Goal: Task Accomplishment & Management: Manage account settings

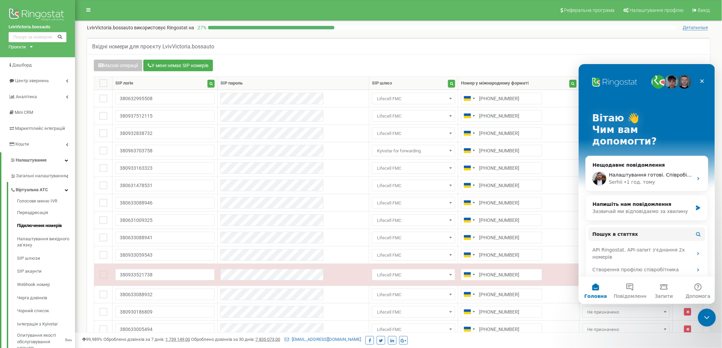
click at [709, 318] on icon "Закрити програму для спілкування Intercom" at bounding box center [705, 317] width 8 height 8
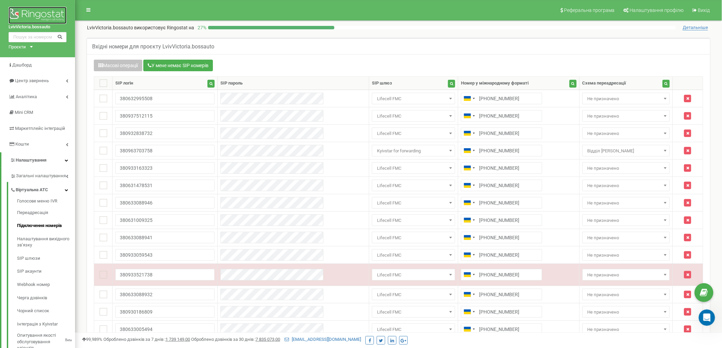
click at [38, 10] on img at bounding box center [38, 15] width 58 height 17
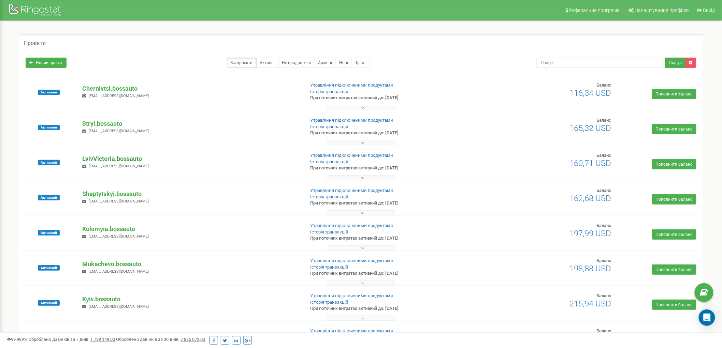
click at [113, 158] on p "LvivVictoria.bossauto" at bounding box center [190, 159] width 217 height 9
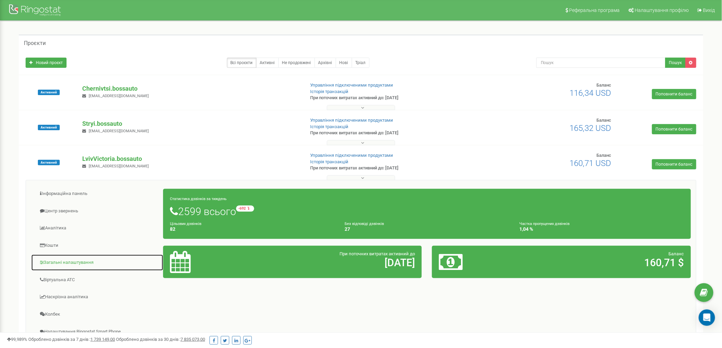
click at [68, 263] on link "Загальні налаштування" at bounding box center [97, 263] width 132 height 17
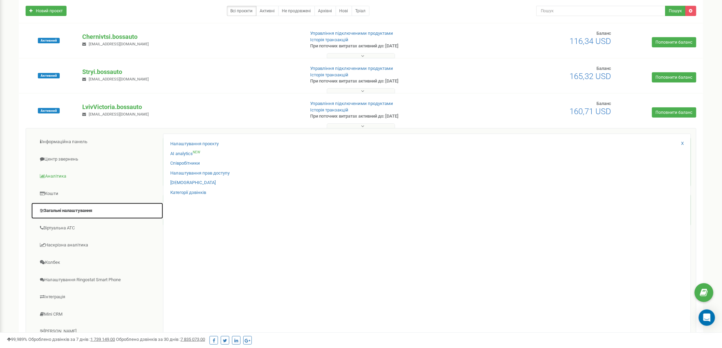
scroll to position [76, 0]
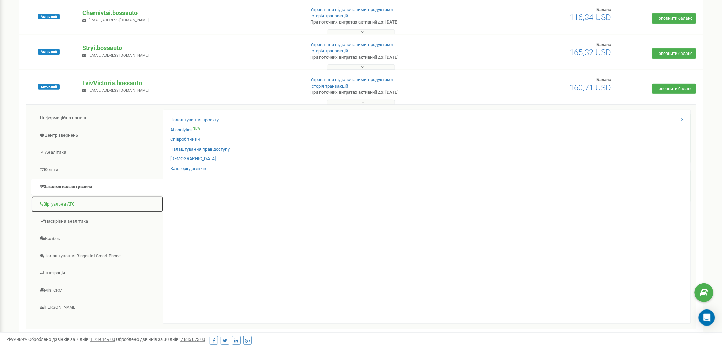
click at [87, 204] on link "Віртуальна АТС" at bounding box center [97, 204] width 132 height 17
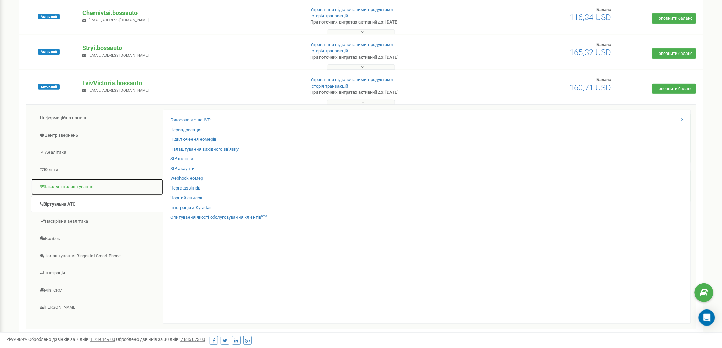
click at [75, 188] on link "Загальні налаштування" at bounding box center [97, 187] width 132 height 17
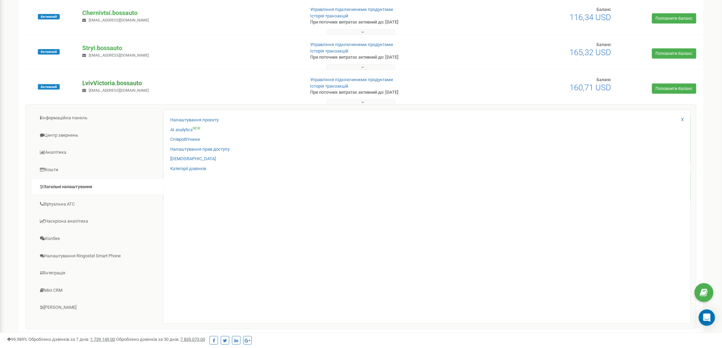
click at [121, 79] on p "LvivVictoria.bossauto" at bounding box center [190, 83] width 217 height 9
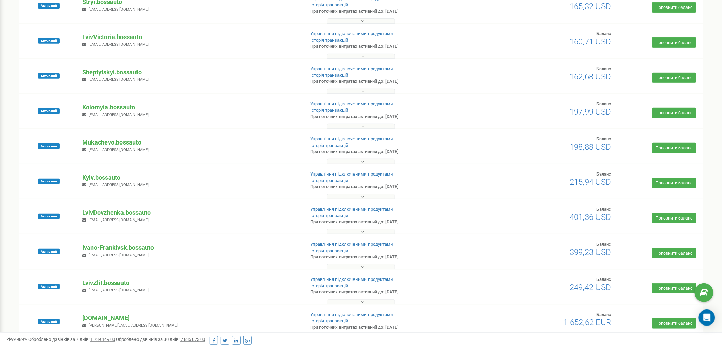
scroll to position [221, 0]
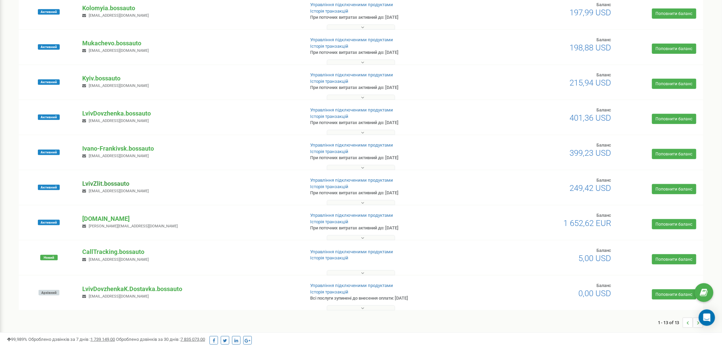
click at [124, 182] on p "LvivZlit.bossauto" at bounding box center [190, 183] width 217 height 9
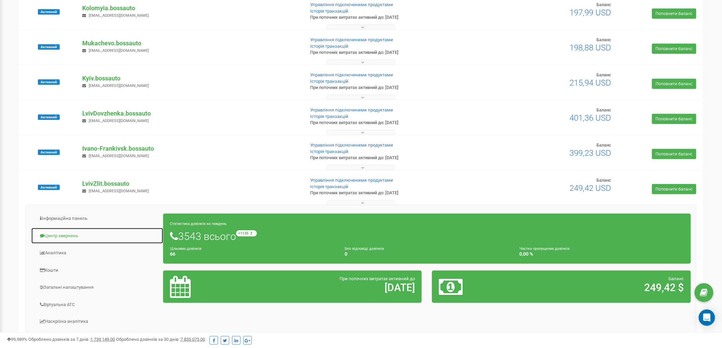
click at [64, 234] on link "Центр звернень" at bounding box center [97, 236] width 132 height 17
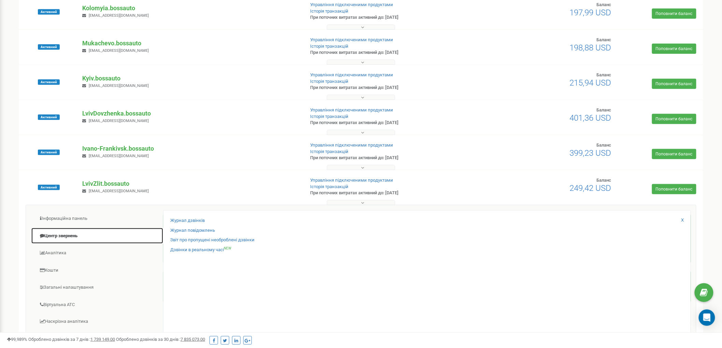
scroll to position [259, 0]
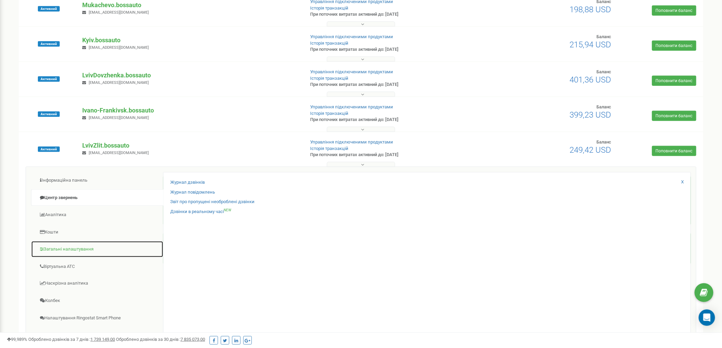
click at [57, 253] on link "Загальні налаштування" at bounding box center [97, 249] width 132 height 17
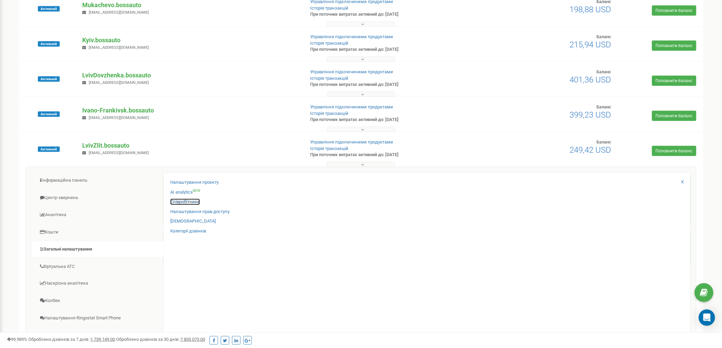
click at [183, 199] on link "Співробітники" at bounding box center [185, 202] width 30 height 6
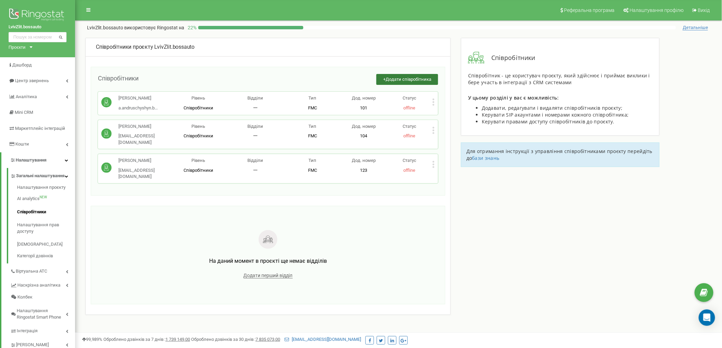
click at [414, 81] on span "Додати співробітника" at bounding box center [409, 79] width 46 height 5
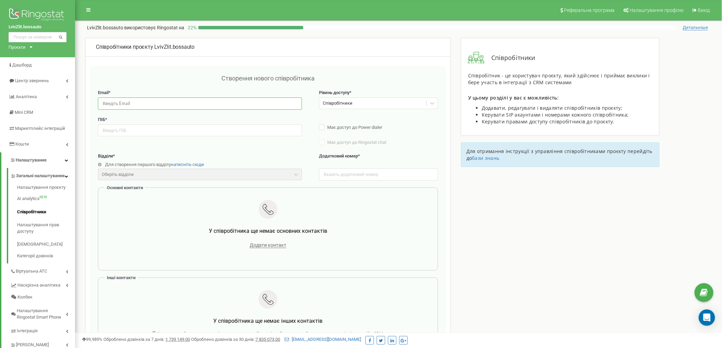
click at [167, 108] on input "email" at bounding box center [200, 104] width 204 height 12
paste input "r.ogonovskiy@defektovka.com"
type input "r.ogonovskiy@defektovka.com"
click at [135, 130] on input "text" at bounding box center [200, 131] width 204 height 12
paste input "Роман Огоновський"
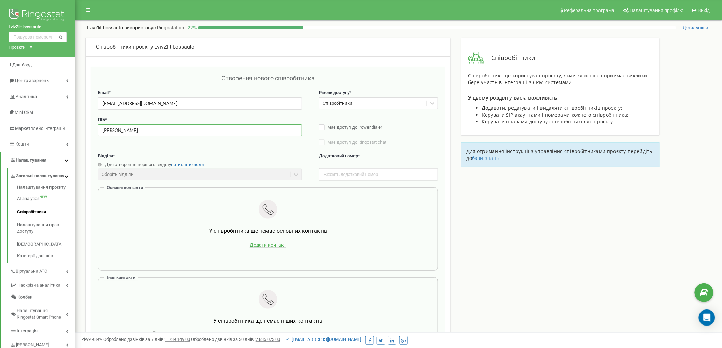
type input "Роман Огоновський"
click at [265, 246] on span "Додати контакт" at bounding box center [268, 246] width 37 height 6
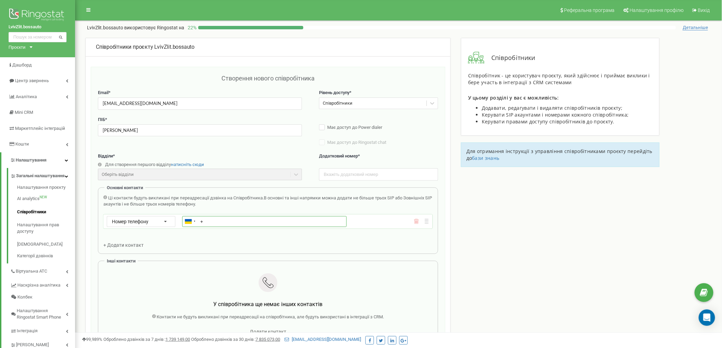
paste input "380939564028"
type input "+380939564028"
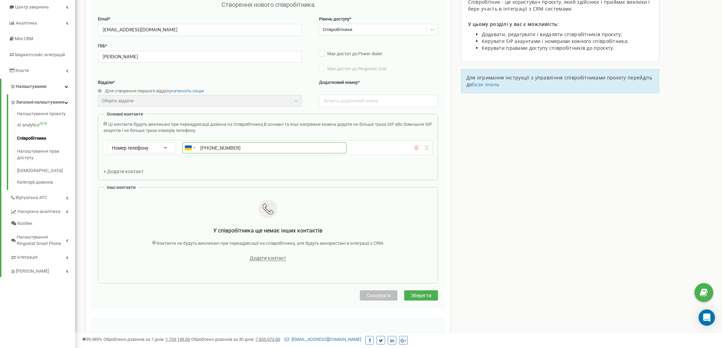
scroll to position [114, 0]
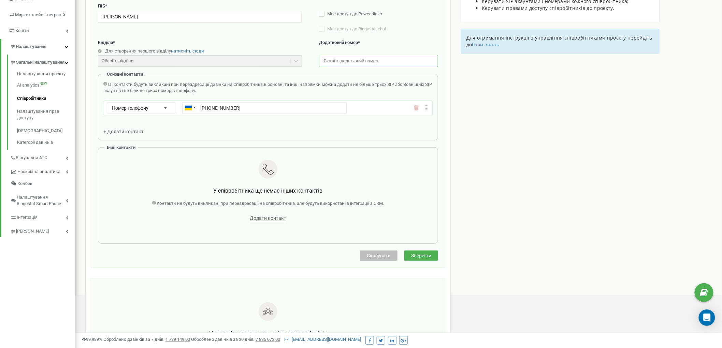
click at [373, 58] on input "text" at bounding box center [378, 61] width 119 height 12
type input "103"
click at [421, 260] on button "Зберегти" at bounding box center [421, 256] width 34 height 10
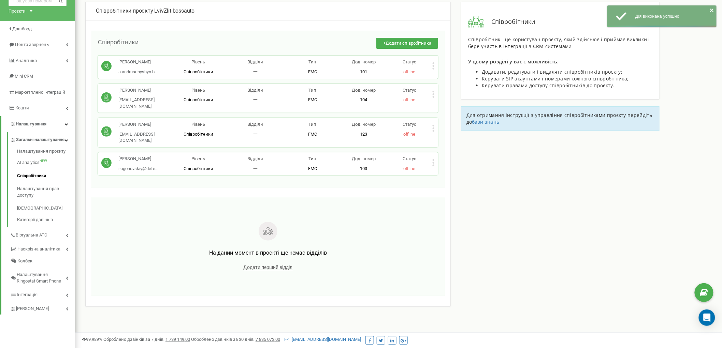
scroll to position [23, 0]
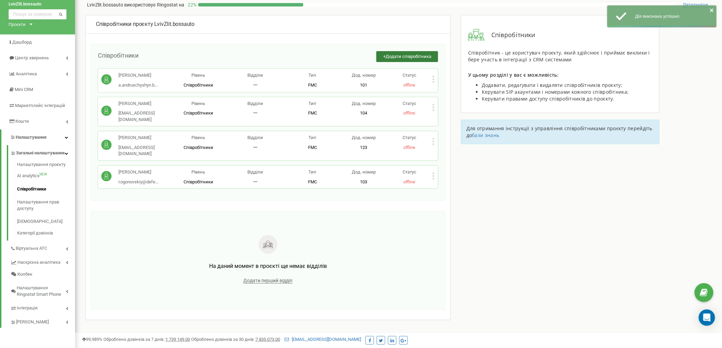
click at [413, 58] on span "Додати співробітника" at bounding box center [409, 56] width 46 height 5
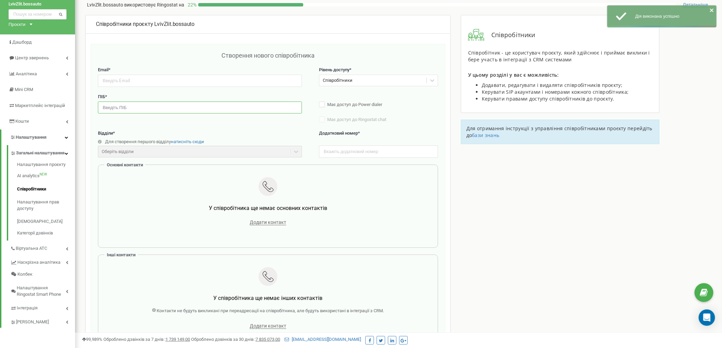
click at [126, 110] on input "text" at bounding box center [200, 108] width 204 height 12
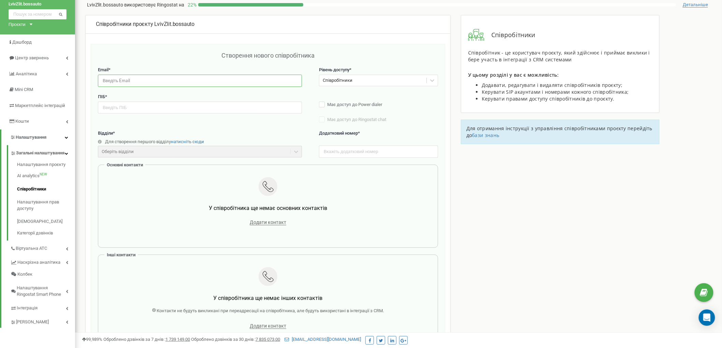
drag, startPoint x: 126, startPoint y: 106, endPoint x: 111, endPoint y: 82, distance: 28.3
click at [111, 82] on input "email" at bounding box center [200, 81] width 204 height 12
paste input "n.pishak@defektovka.com"
type input "n.pishak@defektovka.com"
click at [109, 109] on input "text" at bounding box center [200, 108] width 204 height 12
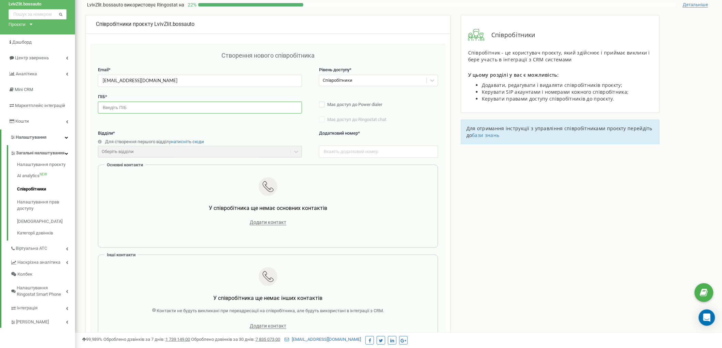
paste input "Назар Піщак"
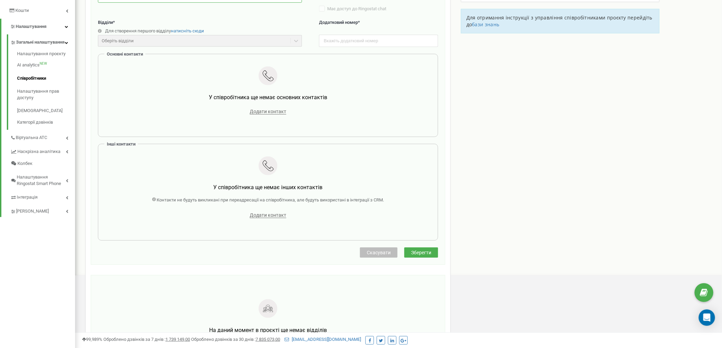
scroll to position [137, 0]
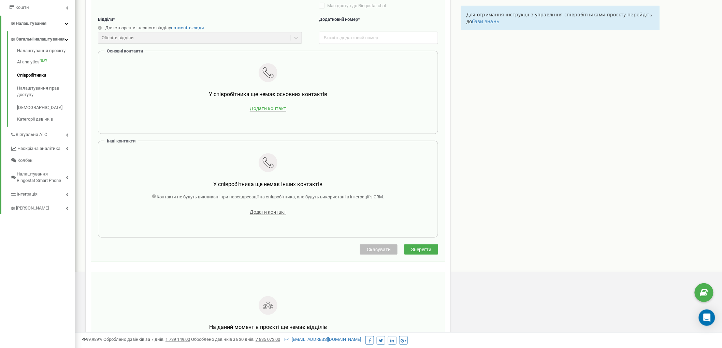
type input "Назар Піщак"
click at [277, 111] on span "Додати контакт" at bounding box center [268, 109] width 37 height 6
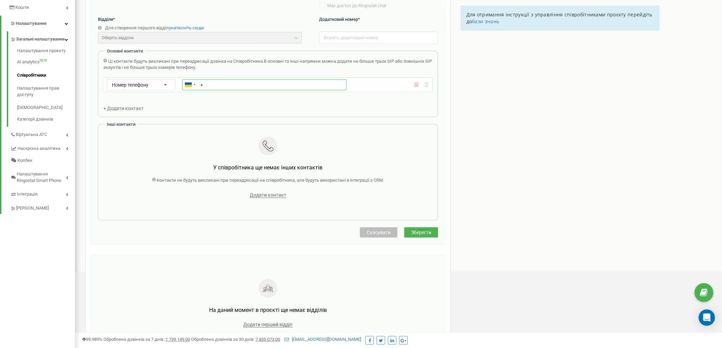
paste input "380732737133"
type input "+380732737133"
click at [421, 233] on span "Зберегти" at bounding box center [421, 232] width 20 height 5
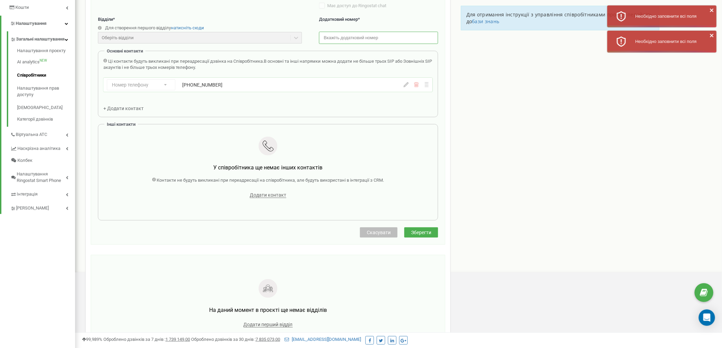
click at [349, 37] on input "text" at bounding box center [378, 38] width 119 height 12
type input "104"
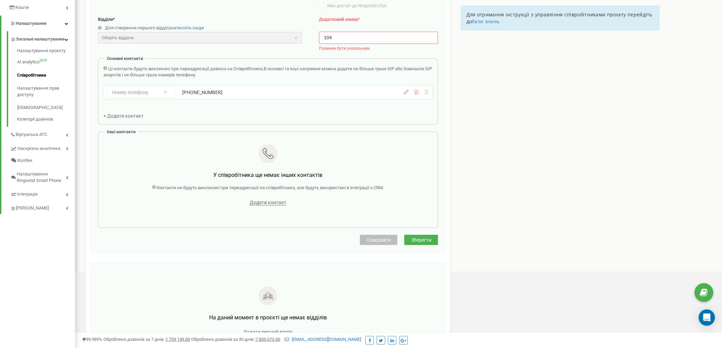
click at [424, 241] on span "Зберегти" at bounding box center [421, 239] width 20 height 5
drag, startPoint x: 356, startPoint y: 40, endPoint x: 360, endPoint y: 39, distance: 3.8
click at [357, 40] on input "104" at bounding box center [378, 38] width 119 height 12
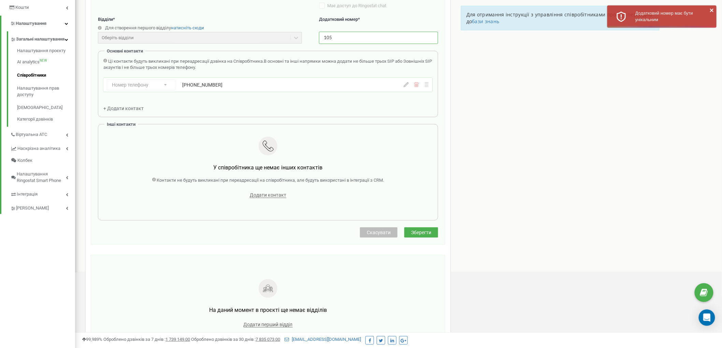
type input "105"
click at [416, 228] on div "Створення нового співробітника Email * n.pishak@defektovka.com Рівень доступу *…" at bounding box center [268, 82] width 340 height 290
click at [423, 233] on span "Зберегти" at bounding box center [421, 232] width 20 height 5
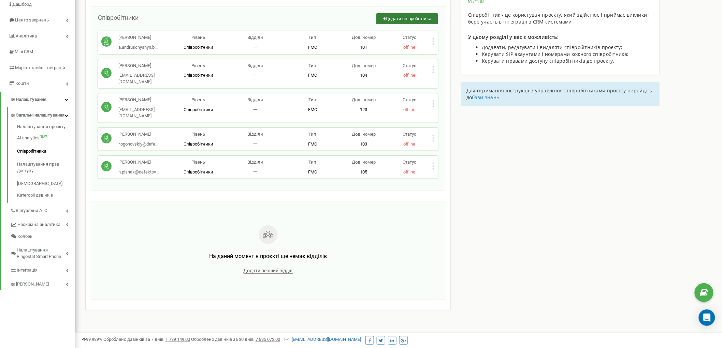
click at [381, 18] on button "+ Додати співробітника" at bounding box center [407, 18] width 62 height 11
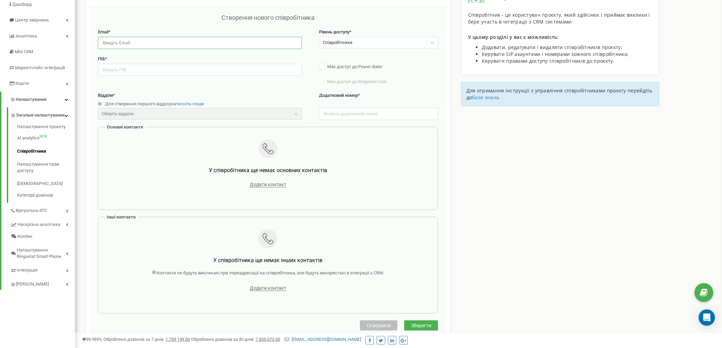
click at [147, 43] on input "email" at bounding box center [200, 43] width 204 height 12
paste input "r.kulievich@defektovka.com"
type input "r.kulievich@defektovka.com"
click at [158, 72] on input "text" at bounding box center [200, 70] width 204 height 12
paste input "Роман Кулієвич"
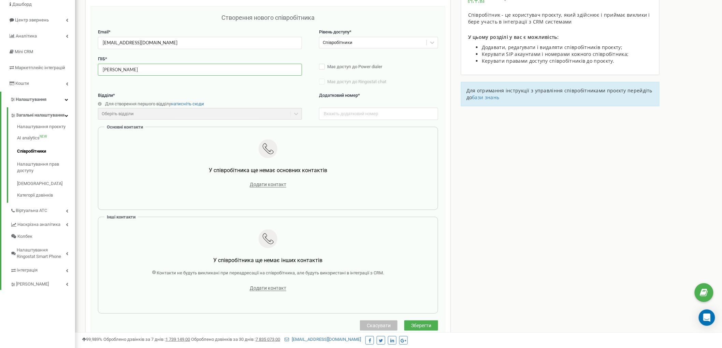
type input "Роман Кулієвич"
click at [345, 117] on input "text" at bounding box center [378, 114] width 119 height 12
type input "102"
drag, startPoint x: 561, startPoint y: 224, endPoint x: 551, endPoint y: 219, distance: 10.5
click at [560, 223] on div "Співробітники проєкту LvivZlit.bossauto Створення нового співробітника Email * …" at bounding box center [398, 239] width 637 height 525
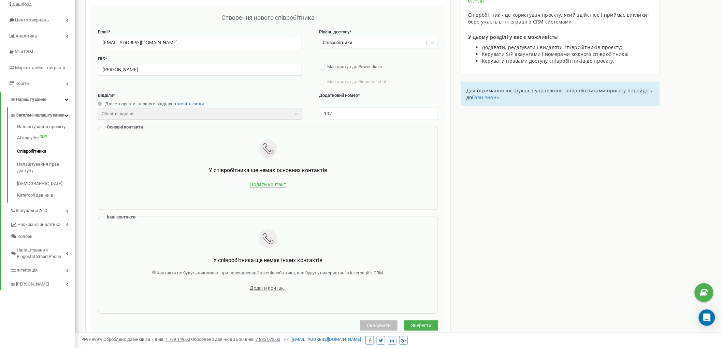
click at [262, 184] on span "Додати контакт" at bounding box center [268, 185] width 37 height 6
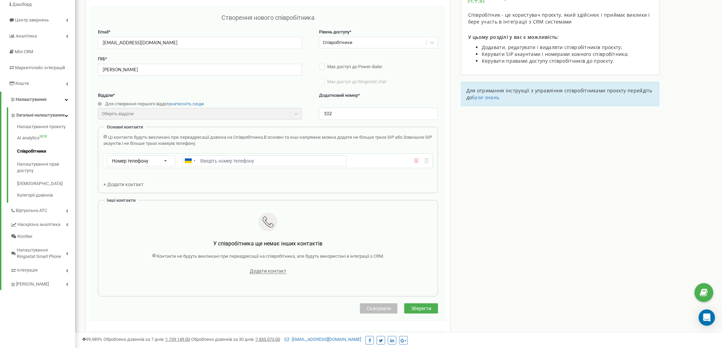
click at [255, 164] on input "Email *" at bounding box center [264, 161] width 164 height 11
type input "+380631009383"
click at [413, 303] on div "Створення нового співробітника Email * r.kulievich@defektovka.com Рівень доступ…" at bounding box center [268, 158] width 340 height 290
click at [418, 310] on span "Зберегти" at bounding box center [421, 308] width 20 height 5
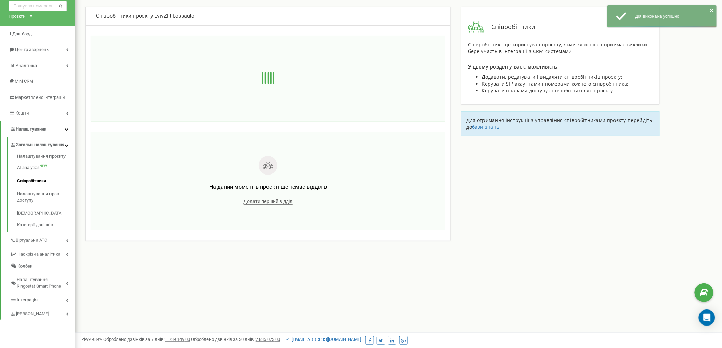
scroll to position [0, 0]
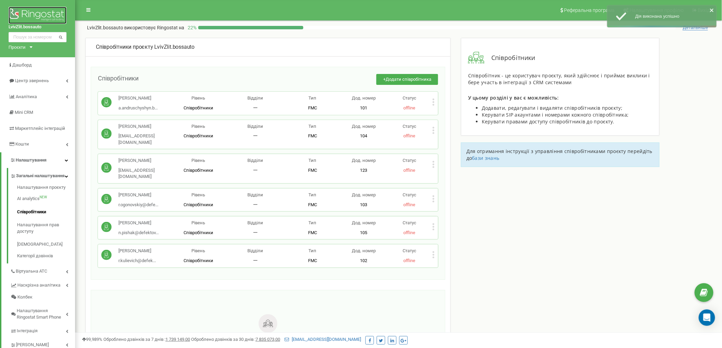
click at [38, 17] on img at bounding box center [38, 15] width 58 height 17
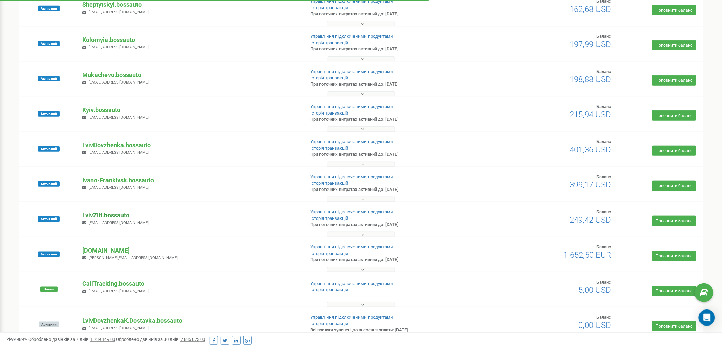
click at [114, 218] on p "LvivZlit.bossauto" at bounding box center [190, 215] width 217 height 9
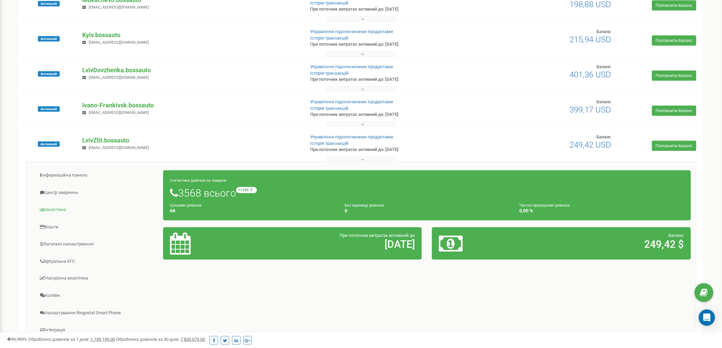
scroll to position [265, 0]
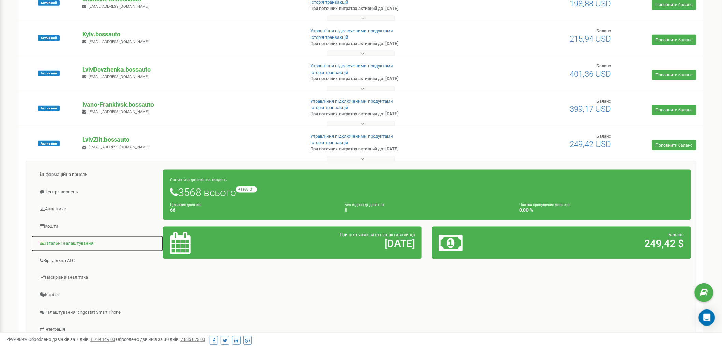
click at [93, 242] on link "Загальні налаштування" at bounding box center [97, 243] width 132 height 17
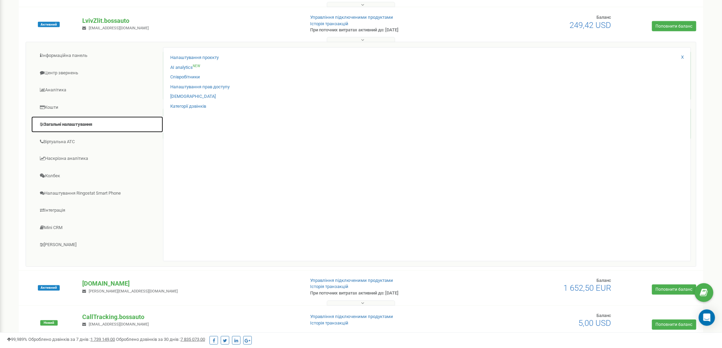
scroll to position [417, 0]
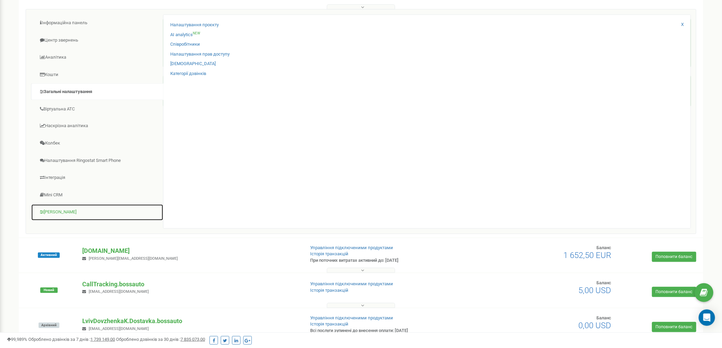
click at [62, 216] on link "[PERSON_NAME]" at bounding box center [97, 212] width 132 height 17
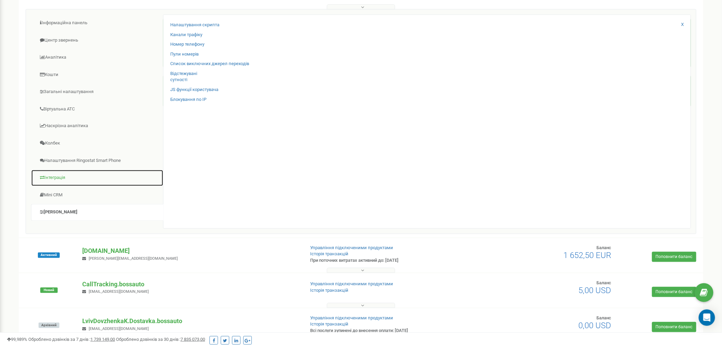
click at [55, 180] on link "Інтеграція" at bounding box center [97, 178] width 132 height 17
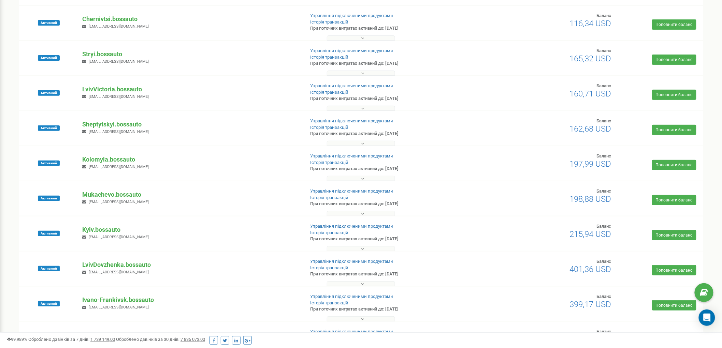
scroll to position [0, 0]
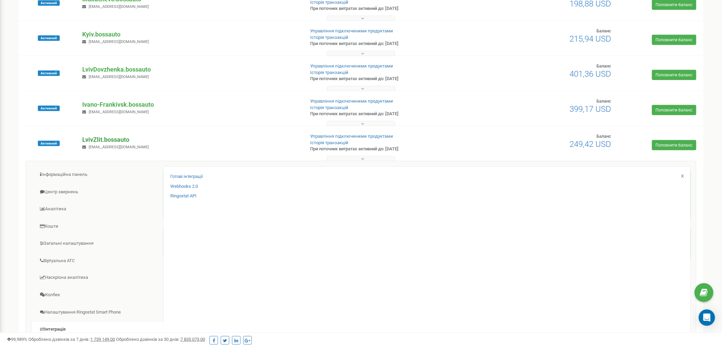
click at [106, 139] on p "LvivZlit.bossauto" at bounding box center [190, 139] width 217 height 9
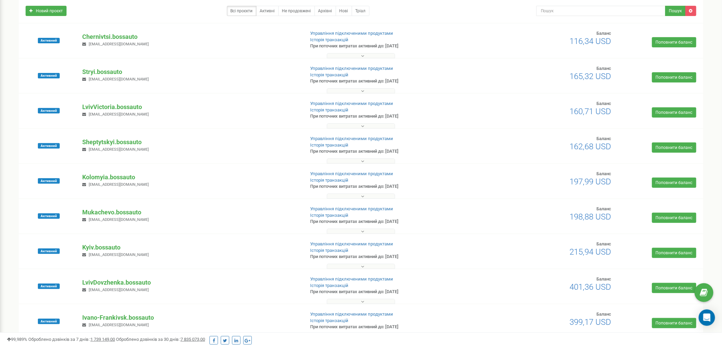
scroll to position [32, 0]
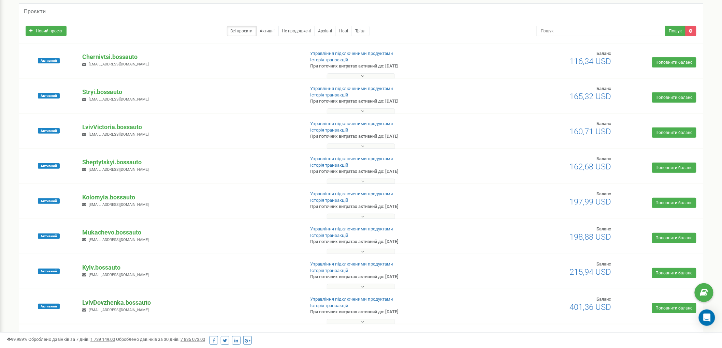
click at [114, 305] on p "LvivDovzhenka.bossauto" at bounding box center [190, 303] width 217 height 9
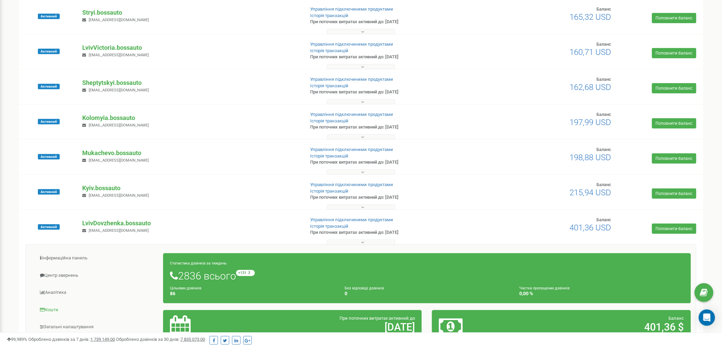
scroll to position [183, 0]
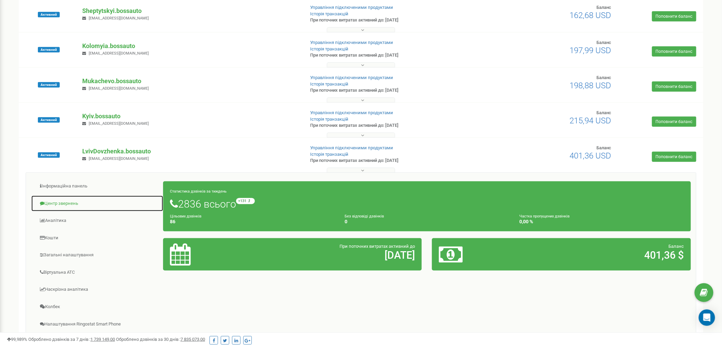
click at [68, 204] on link "Центр звернень" at bounding box center [97, 203] width 132 height 17
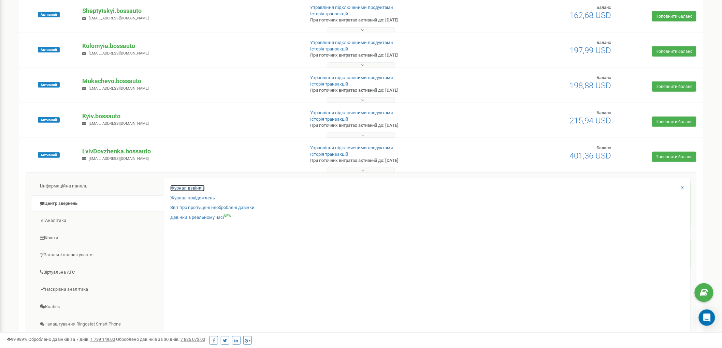
click at [188, 188] on link "Журнал дзвінків" at bounding box center [187, 188] width 34 height 6
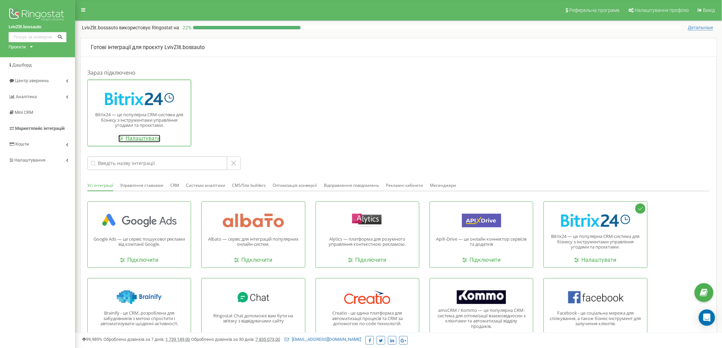
click at [141, 136] on link "Налаштувати" at bounding box center [139, 139] width 42 height 8
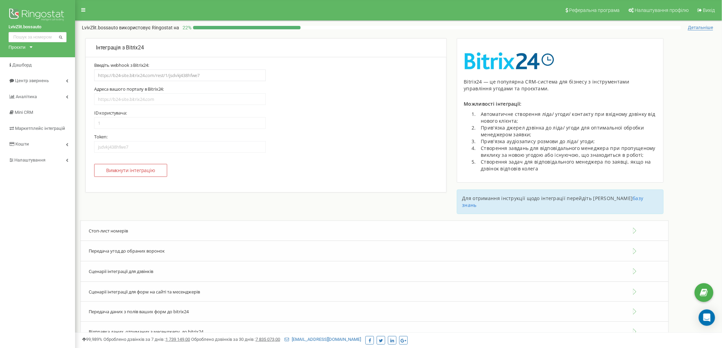
type input "[URL][DOMAIN_NAME]"
type input "975"
type input "4kk5lfwxd655bq6w"
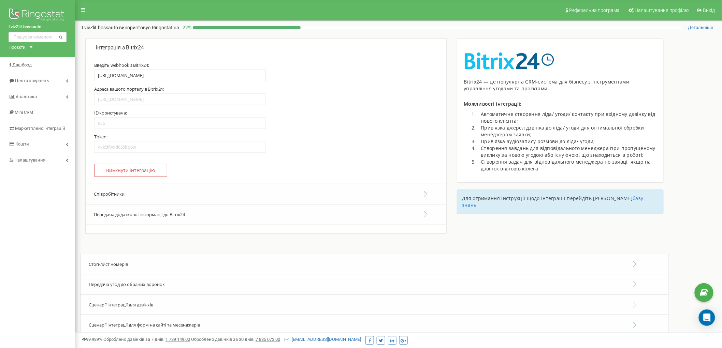
click at [131, 198] on button "Співробітники" at bounding box center [266, 194] width 361 height 21
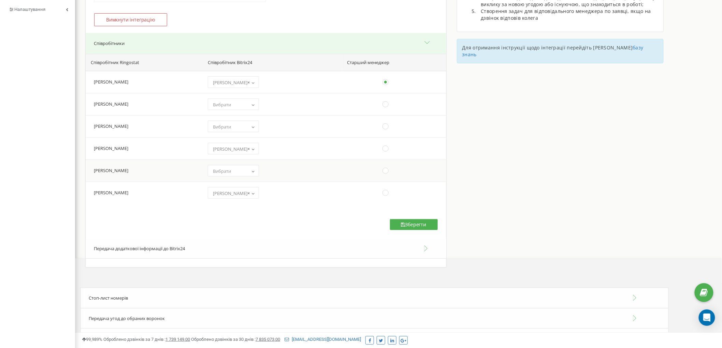
scroll to position [151, 0]
click at [245, 105] on span "Вибрати" at bounding box center [233, 104] width 46 height 10
select select "13404"
click at [251, 124] on span "Вибрати" at bounding box center [233, 126] width 46 height 10
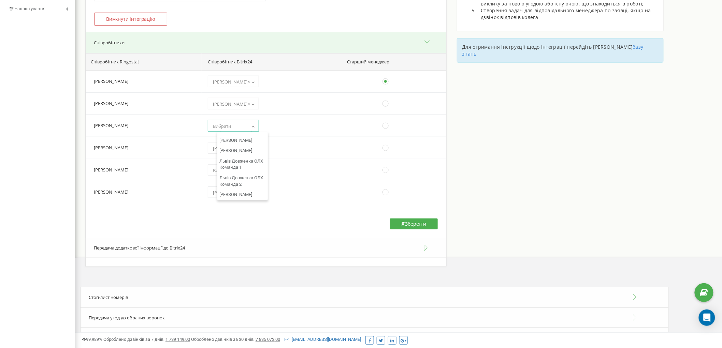
scroll to position [16068, 0]
select select "13446"
click at [242, 172] on span "Вибрати" at bounding box center [233, 171] width 46 height 10
select select "13422"
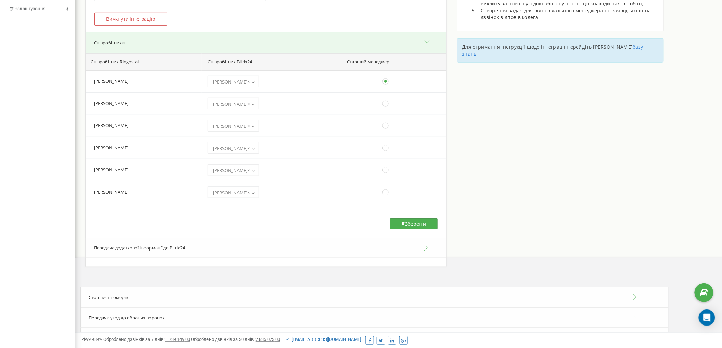
click at [420, 227] on button "Зберегти" at bounding box center [414, 224] width 48 height 11
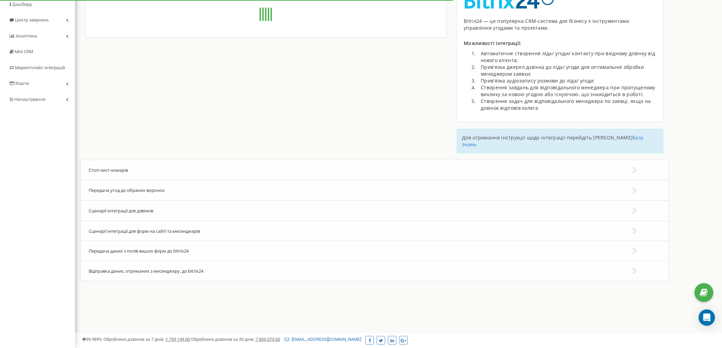
type input "[URL][DOMAIN_NAME]"
type input "975"
type input "4kk5lfwxd655bq6w"
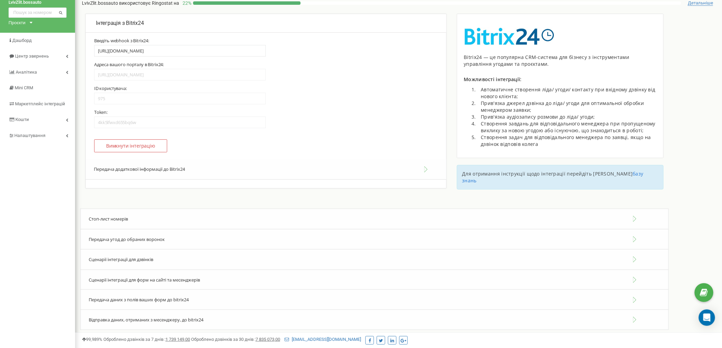
scroll to position [38, 0]
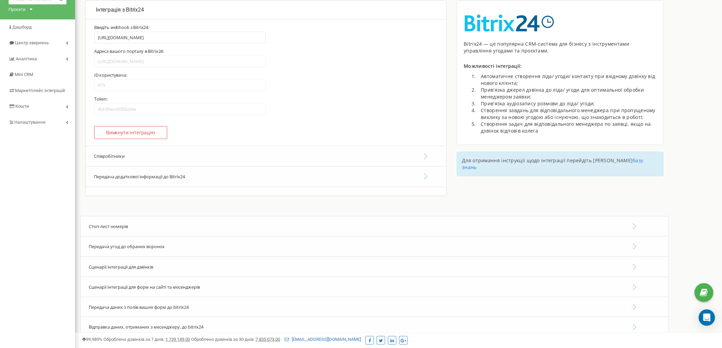
click at [118, 152] on button "Співробітники" at bounding box center [266, 156] width 361 height 21
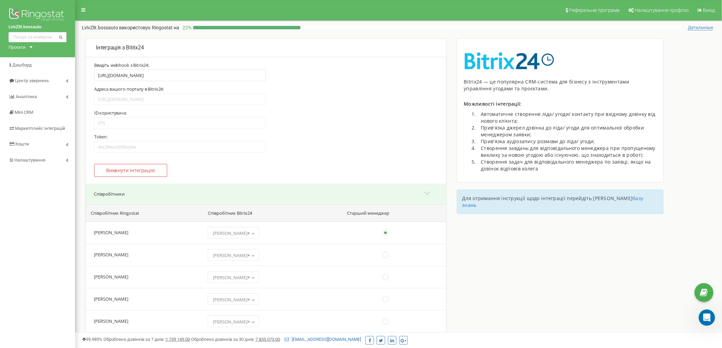
scroll to position [0, 0]
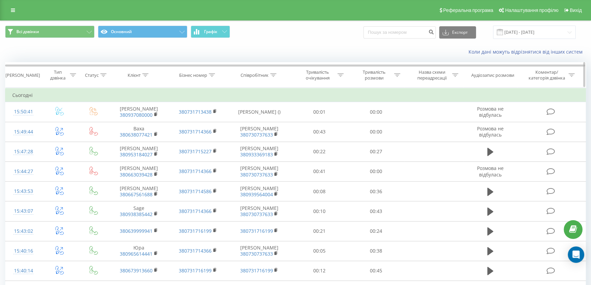
click at [214, 75] on icon at bounding box center [212, 74] width 6 height 3
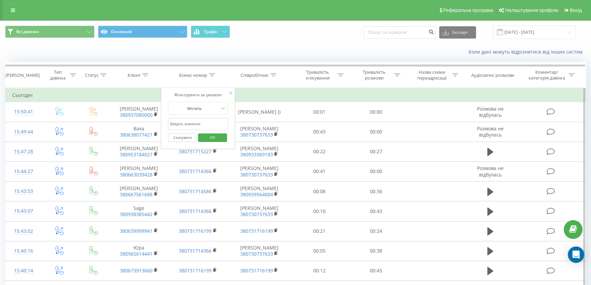
click at [203, 121] on input "text" at bounding box center [198, 124] width 60 height 12
paste input "97 287 8483"
click at [184, 122] on input "97 287 8483" at bounding box center [198, 124] width 60 height 12
click at [183, 124] on input "97 287 8483" at bounding box center [198, 124] width 60 height 12
type input "972878483"
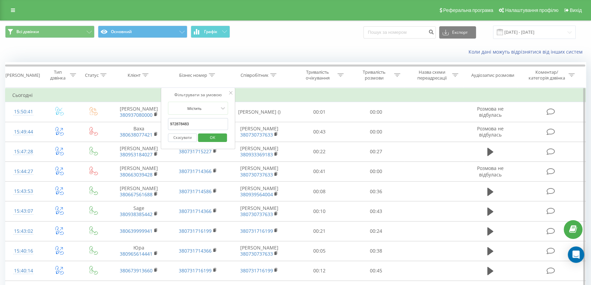
click at [207, 137] on span "OK" at bounding box center [212, 137] width 19 height 11
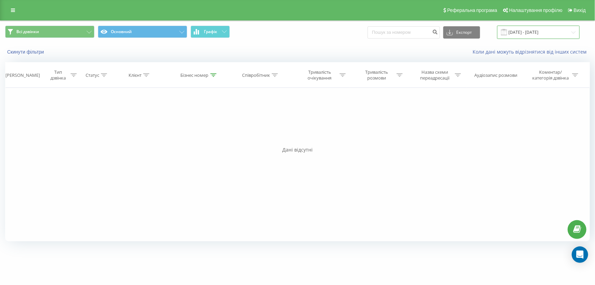
click at [556, 32] on input "19.08.2025 - 19.09.2025" at bounding box center [538, 32] width 83 height 13
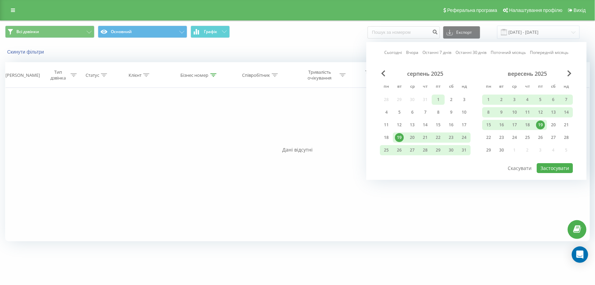
click at [440, 97] on div "1" at bounding box center [438, 99] width 9 height 9
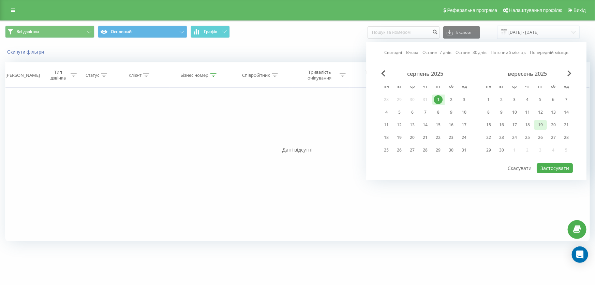
click at [539, 124] on div "19" at bounding box center [540, 124] width 9 height 9
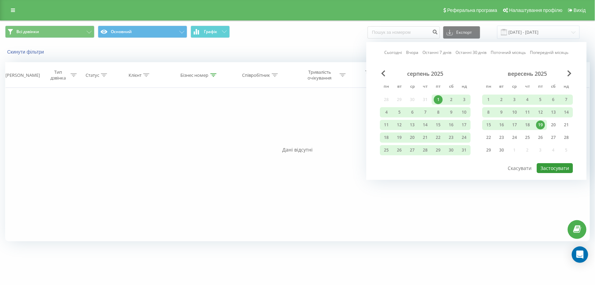
click at [556, 165] on button "Застосувати" at bounding box center [555, 168] width 36 height 10
type input "01.08.2025 - 19.09.2025"
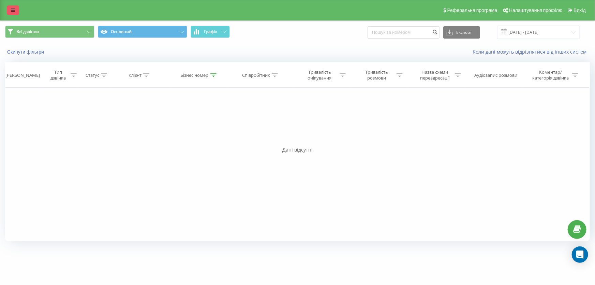
click at [17, 10] on link at bounding box center [13, 10] width 12 height 10
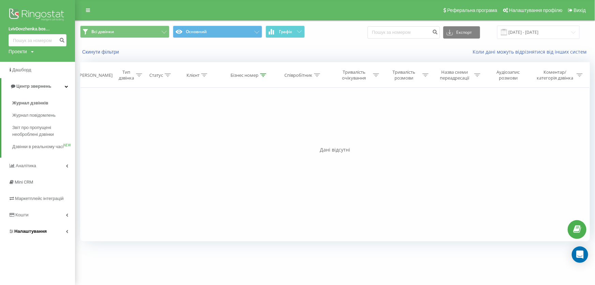
click at [24, 239] on link "Налаштування" at bounding box center [37, 231] width 75 height 16
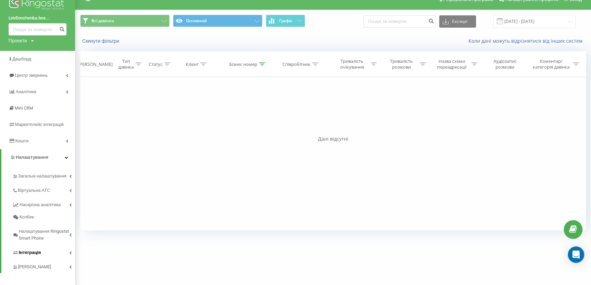
scroll to position [16, 0]
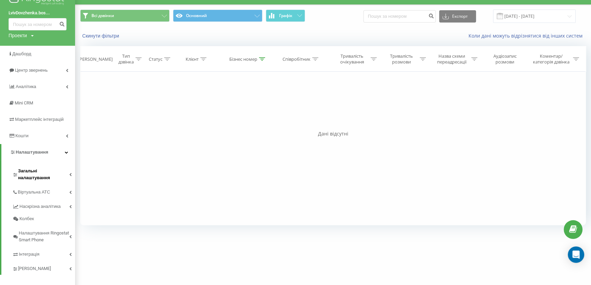
click at [69, 171] on link "Загальні налаштування" at bounding box center [43, 173] width 63 height 21
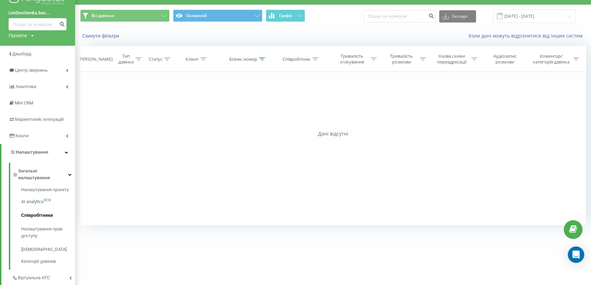
click at [34, 212] on span "Співробітники" at bounding box center [37, 215] width 32 height 7
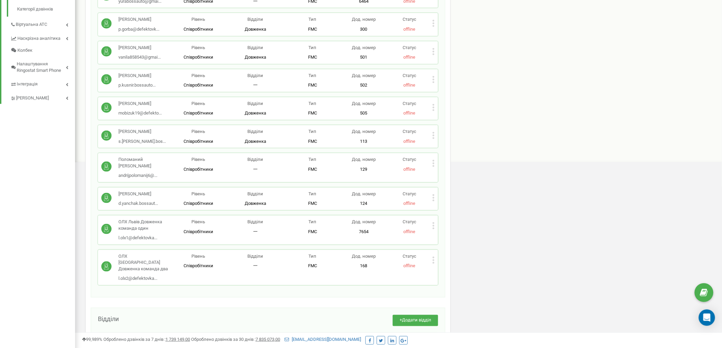
scroll to position [265, 0]
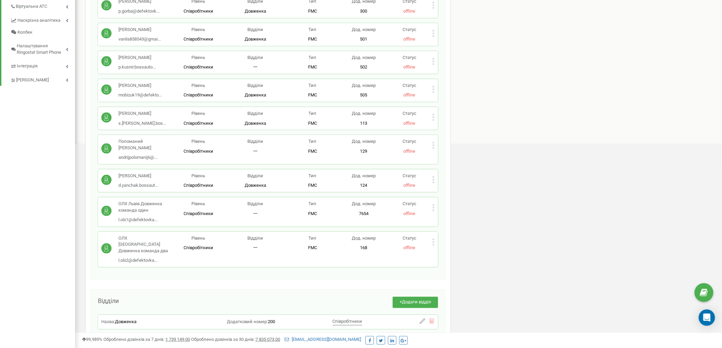
click at [432, 89] on p "Статус" at bounding box center [410, 86] width 46 height 6
click at [434, 88] on icon at bounding box center [434, 87] width 2 height 2
click at [442, 103] on span "Редагувати" at bounding box center [454, 100] width 27 height 4
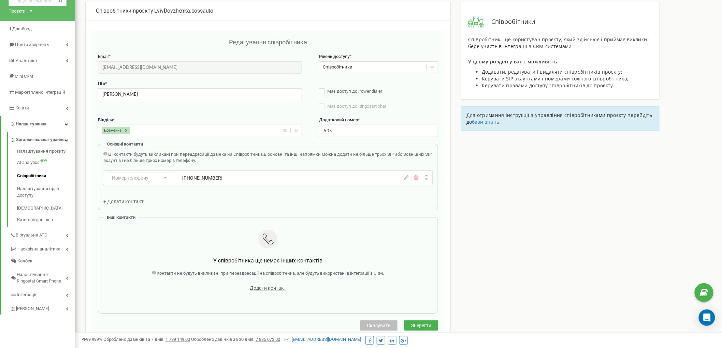
scroll to position [0, 0]
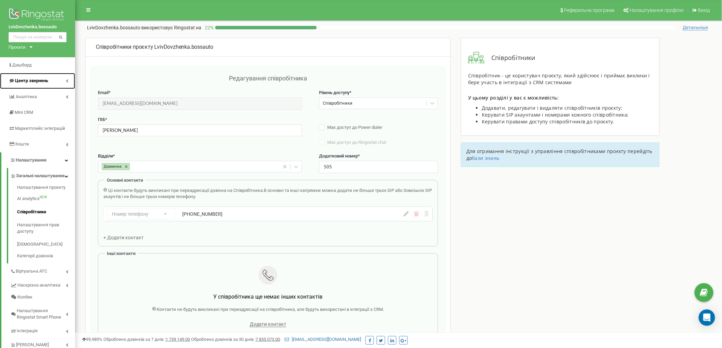
click at [53, 81] on link "Центр звернень" at bounding box center [37, 81] width 75 height 16
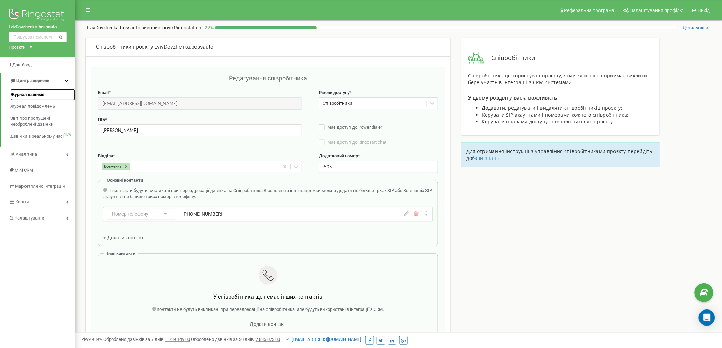
click at [38, 94] on span "Журнал дзвінків" at bounding box center [27, 95] width 34 height 6
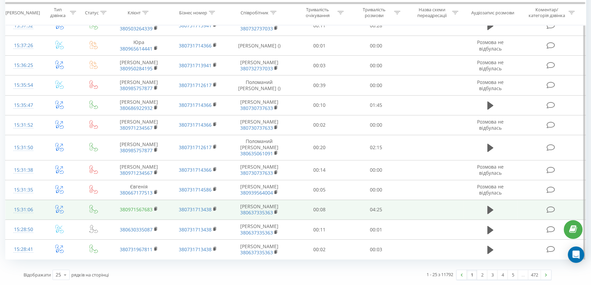
scroll to position [496, 0]
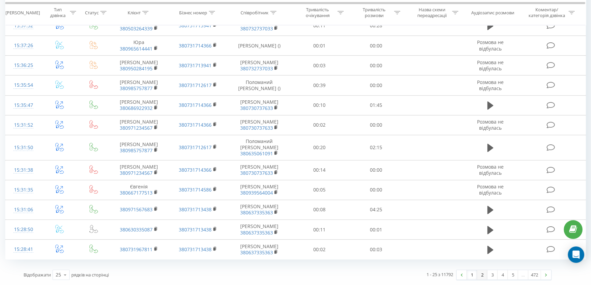
click at [480, 276] on link "2" at bounding box center [482, 275] width 10 height 10
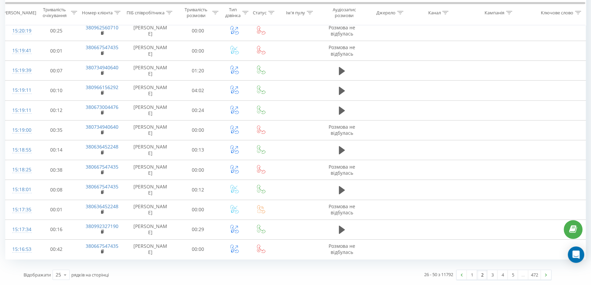
scroll to position [383, 0]
click at [507, 277] on link "4" at bounding box center [502, 275] width 10 height 10
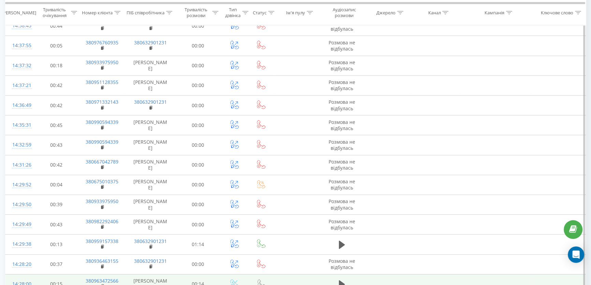
scroll to position [338, 0]
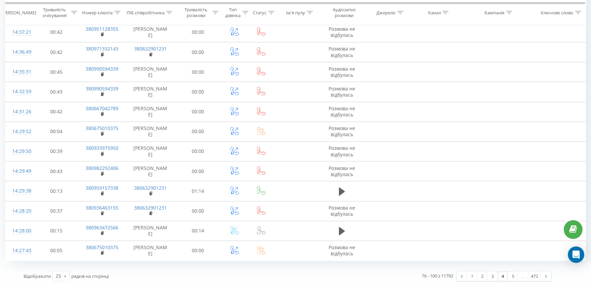
click at [509, 280] on div "76 - 100 з 11792 1 2 3 4 5 … 472" at bounding box center [422, 276] width 269 height 20
click at [510, 275] on link "5" at bounding box center [513, 276] width 10 height 10
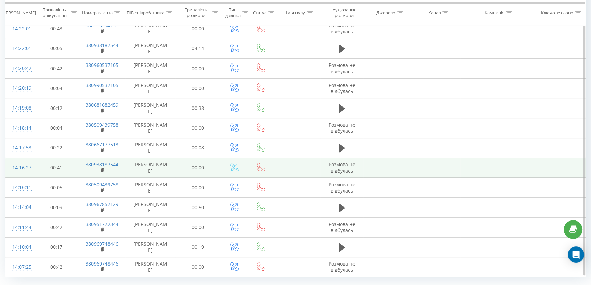
scroll to position [338, 0]
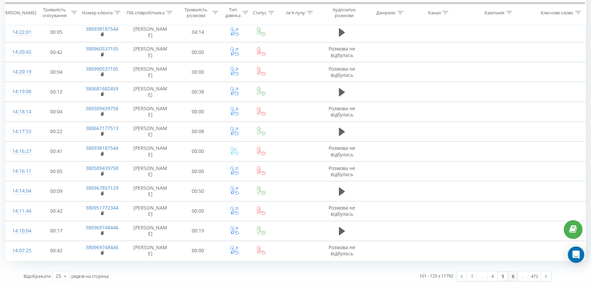
click at [511, 277] on link "6" at bounding box center [513, 276] width 10 height 10
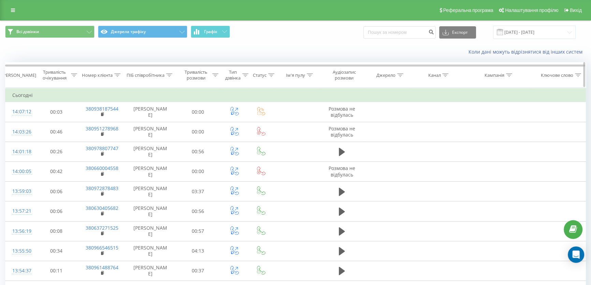
click at [116, 76] on div at bounding box center [117, 75] width 6 height 6
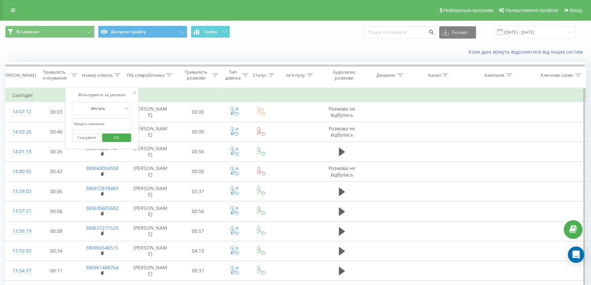
click at [97, 127] on input "text" at bounding box center [102, 124] width 60 height 12
paste input "97 287 8483"
click at [87, 124] on input "97 287 8483" at bounding box center [102, 124] width 60 height 12
click at [79, 123] on input "97 2878483" at bounding box center [102, 124] width 60 height 12
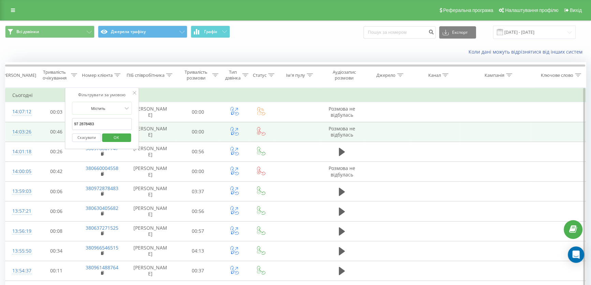
type input "972878483"
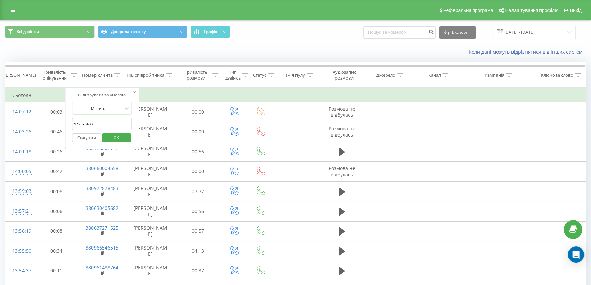
click at [121, 136] on span "OK" at bounding box center [116, 137] width 19 height 11
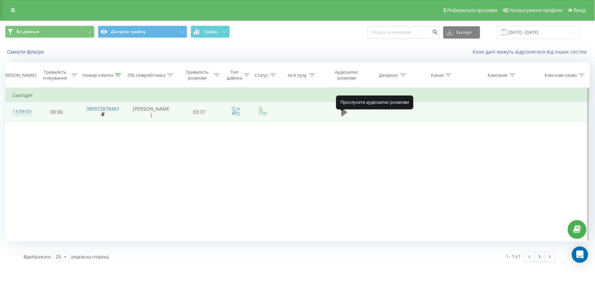
click at [346, 116] on icon at bounding box center [345, 112] width 6 height 8
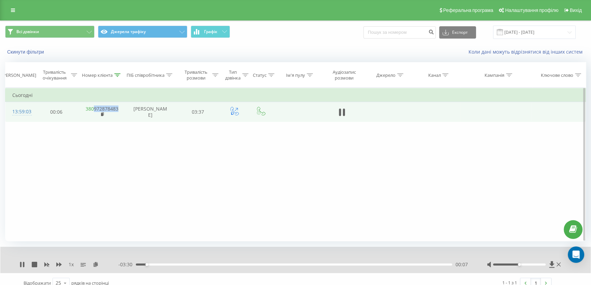
drag, startPoint x: 117, startPoint y: 113, endPoint x: 93, endPoint y: 113, distance: 23.9
click at [93, 113] on td "380972878483" at bounding box center [102, 112] width 46 height 20
copy link "972878483"
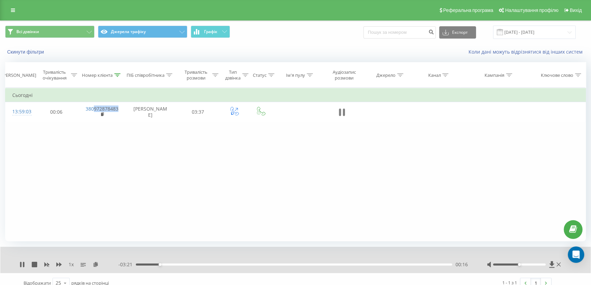
click at [339, 116] on icon at bounding box center [342, 112] width 6 height 10
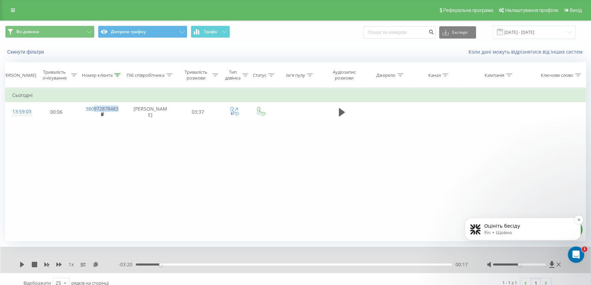
click at [553, 230] on p "Fin • Щойно" at bounding box center [528, 233] width 88 height 6
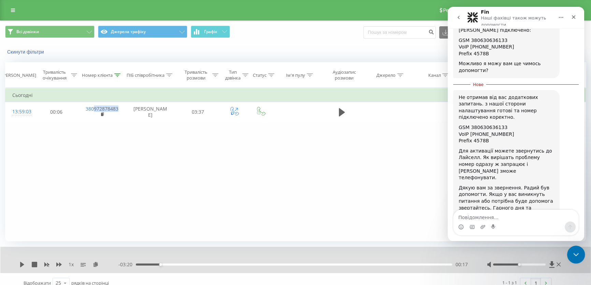
scroll to position [992, 0]
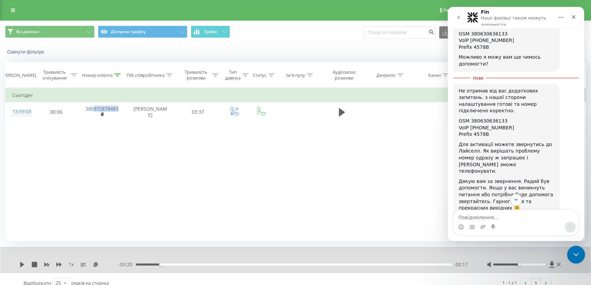
drag, startPoint x: 575, startPoint y: 249, endPoint x: 1139, endPoint y: 486, distance: 612.3
click at [575, 248] on div "Закрити програму для спілкування Intercom" at bounding box center [575, 253] width 16 height 16
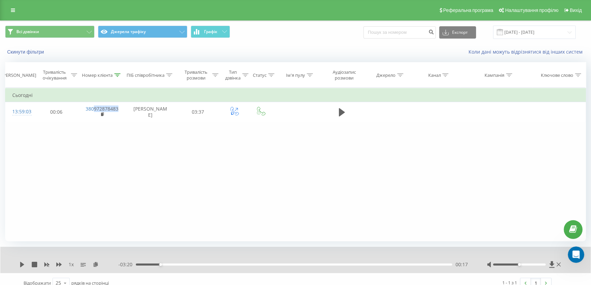
scroll to position [1274, 0]
click at [570, 247] on div "Відкрити програму для спілкування Intercom" at bounding box center [575, 253] width 23 height 23
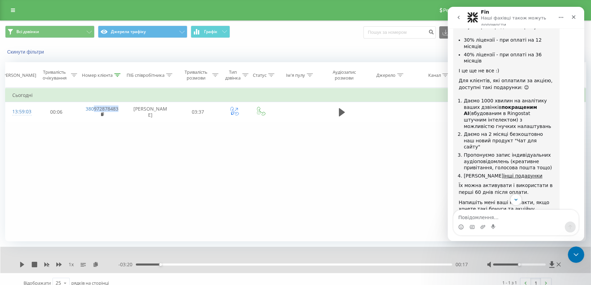
scroll to position [1292, 0]
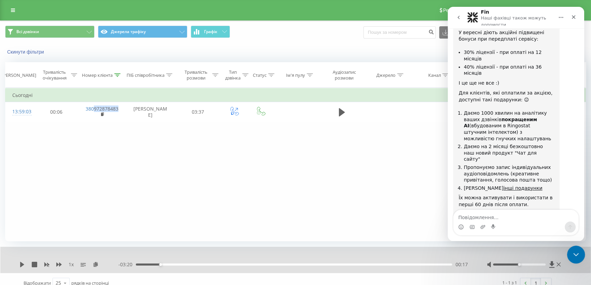
click at [578, 254] on icon "Закрити програму для спілкування Intercom" at bounding box center [575, 253] width 8 height 8
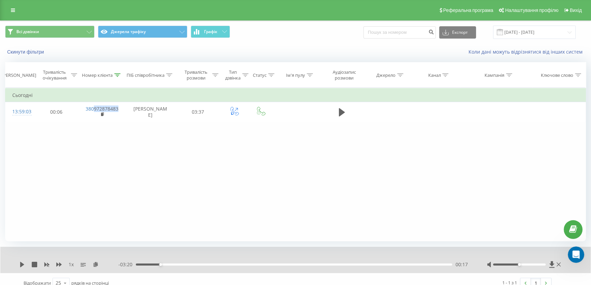
scroll to position [1292, 0]
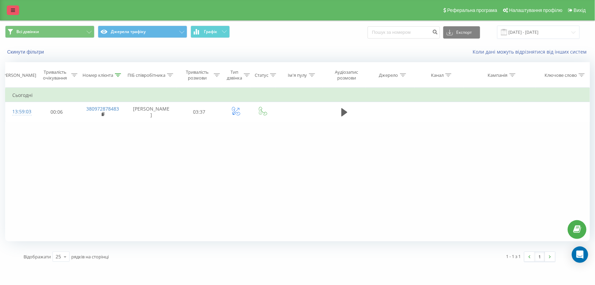
click at [10, 8] on link at bounding box center [13, 10] width 12 height 10
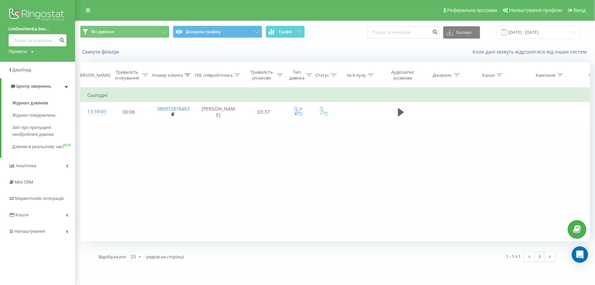
click at [25, 14] on img at bounding box center [38, 15] width 58 height 17
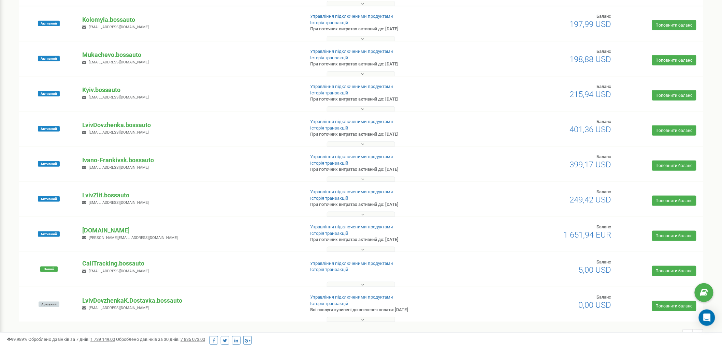
scroll to position [221, 0]
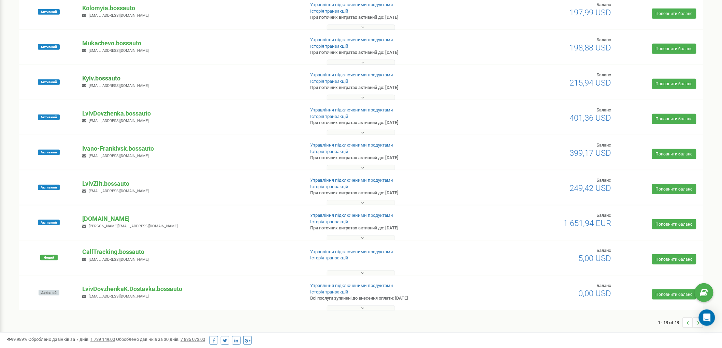
click at [95, 77] on p "Kyiv.bossauto" at bounding box center [190, 78] width 217 height 9
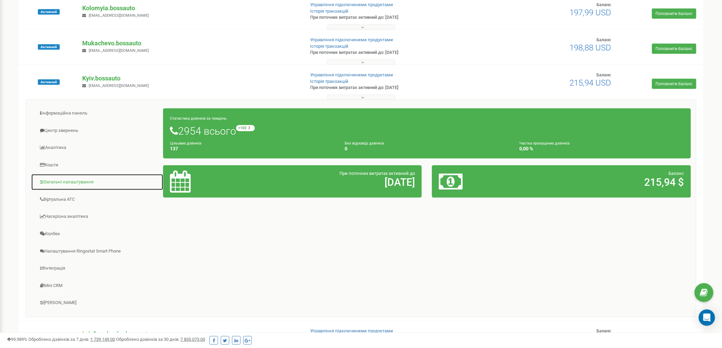
click at [57, 183] on link "Загальні налаштування" at bounding box center [97, 182] width 132 height 17
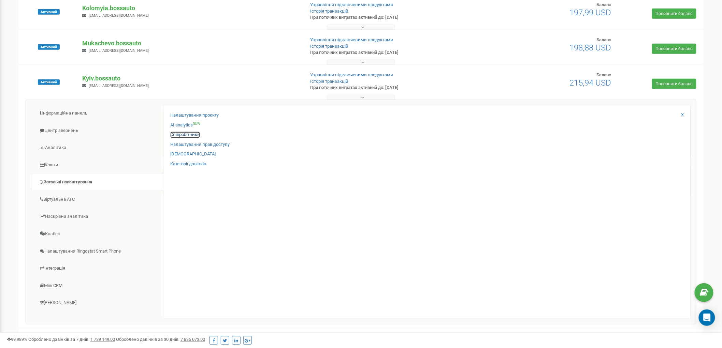
click at [186, 133] on link "Співробітники" at bounding box center [185, 135] width 30 height 6
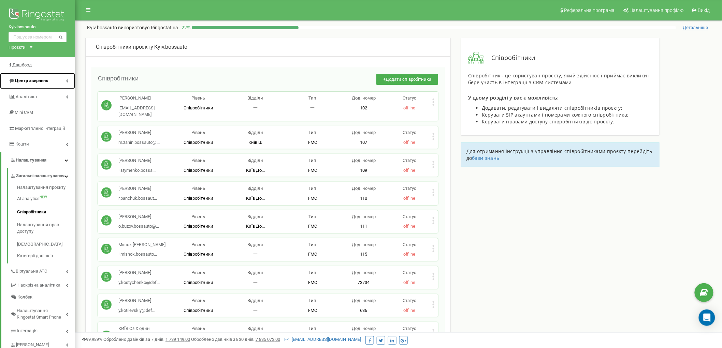
click at [49, 77] on link "Центр звернень" at bounding box center [37, 81] width 75 height 16
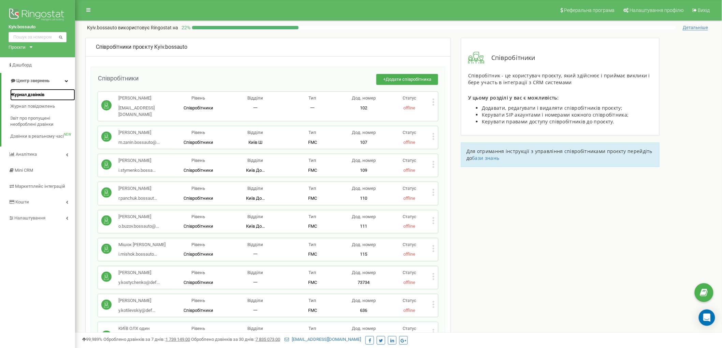
click at [32, 94] on span "Журнал дзвінків" at bounding box center [27, 95] width 34 height 6
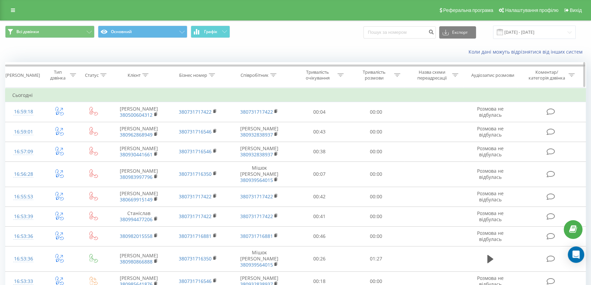
click at [271, 75] on icon at bounding box center [273, 74] width 6 height 3
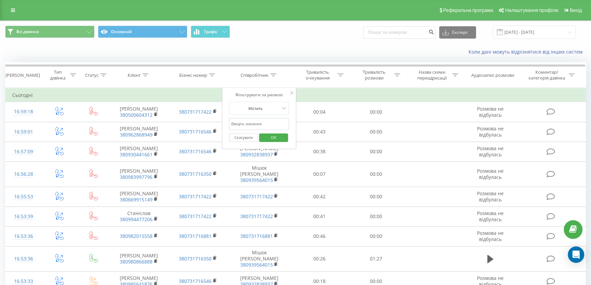
click at [255, 120] on input "text" at bounding box center [259, 124] width 60 height 12
paste input "380633088924"
type input "380633088924"
click at [274, 137] on span "OK" at bounding box center [273, 137] width 19 height 11
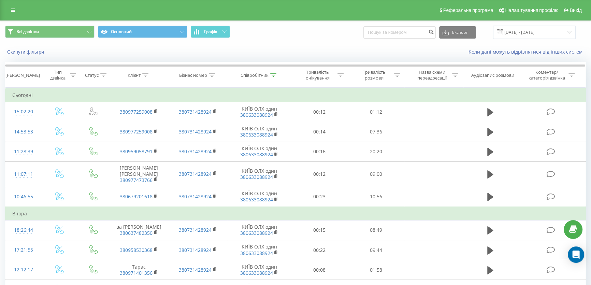
drag, startPoint x: 275, startPoint y: 143, endPoint x: 244, endPoint y: 42, distance: 105.0
click at [244, 42] on div "Всі дзвінки Основний Графік Експорт .csv .xls .xlsx [DATE] - [DATE]" at bounding box center [295, 32] width 590 height 23
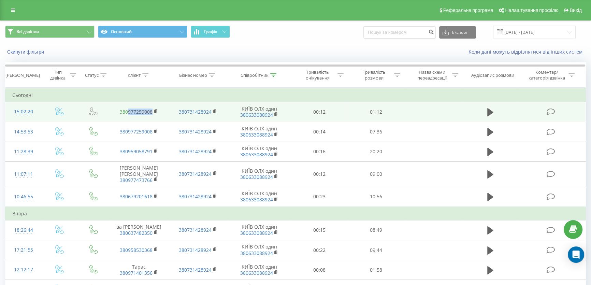
drag, startPoint x: 152, startPoint y: 115, endPoint x: 127, endPoint y: 112, distance: 25.2
click at [127, 112] on td "380977259008" at bounding box center [139, 112] width 59 height 20
copy link "977259008"
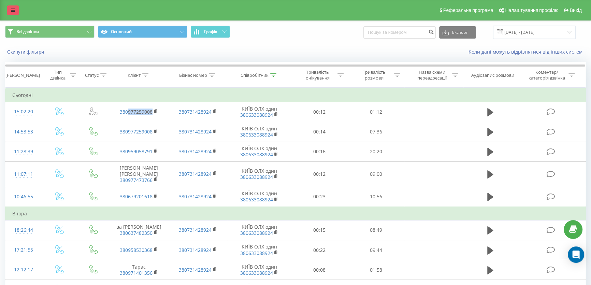
click at [16, 11] on link at bounding box center [13, 10] width 12 height 10
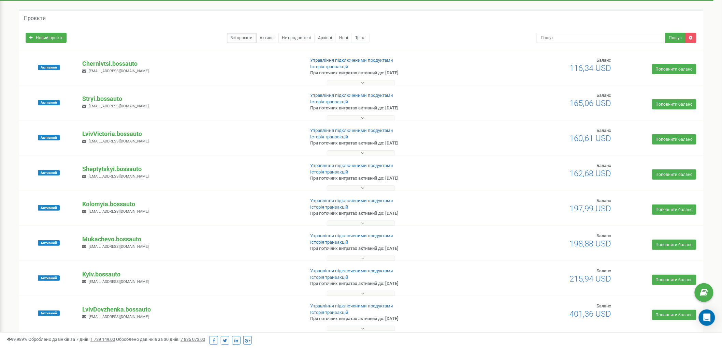
scroll to position [38, 0]
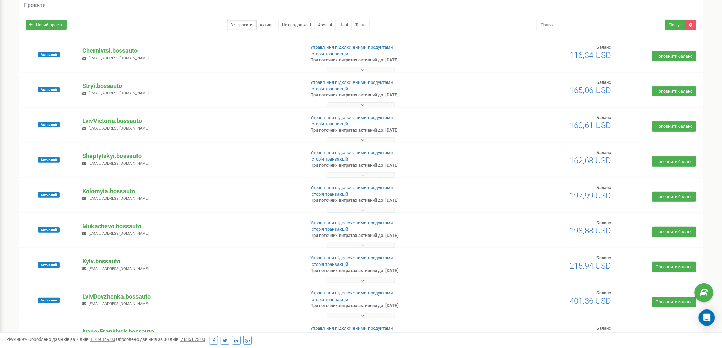
click at [106, 261] on p "Kyiv.bossauto" at bounding box center [190, 261] width 217 height 9
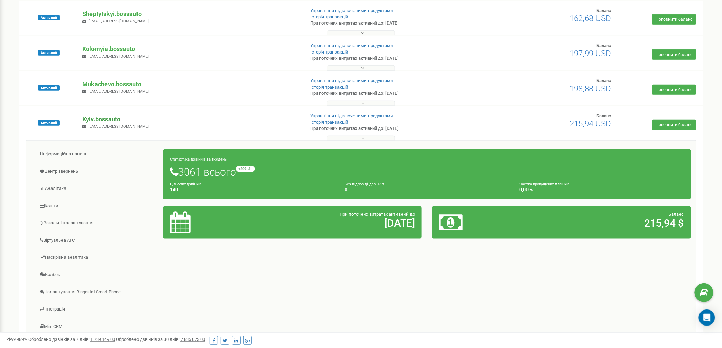
scroll to position [189, 0]
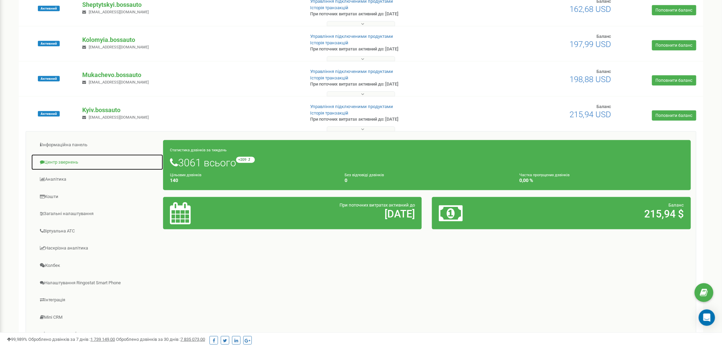
click at [67, 161] on link "Центр звернень" at bounding box center [97, 162] width 132 height 17
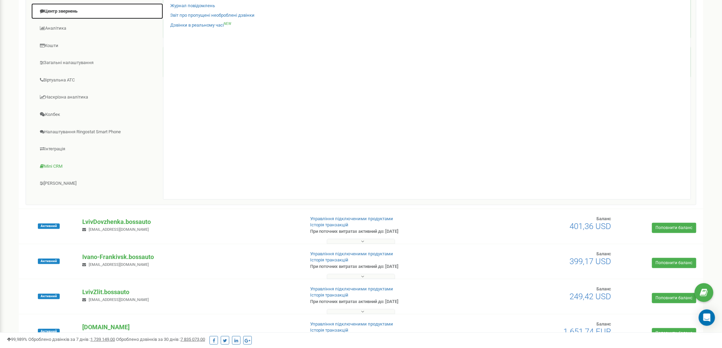
scroll to position [341, 0]
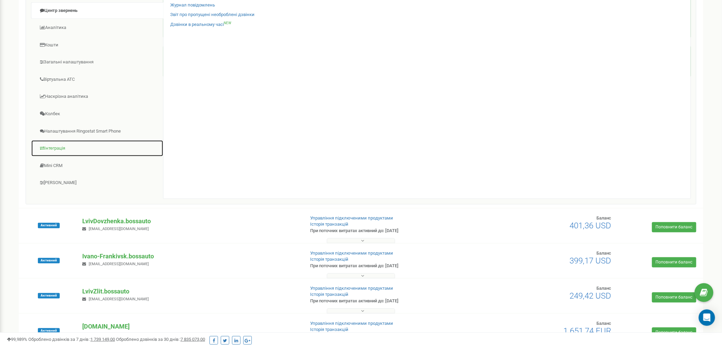
click at [56, 147] on link "Інтеграція" at bounding box center [97, 148] width 132 height 17
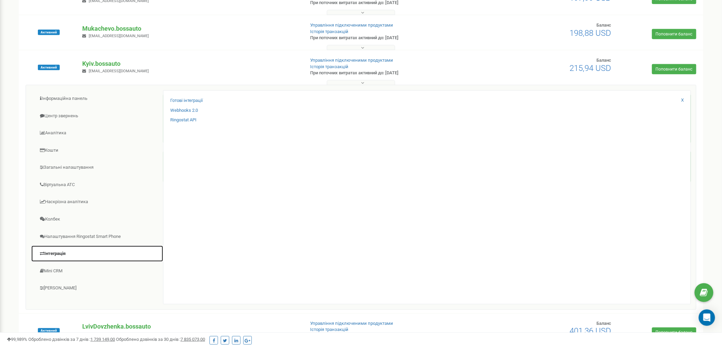
scroll to position [227, 0]
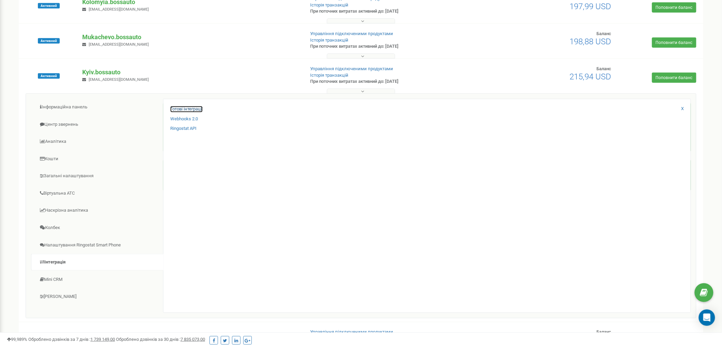
click at [194, 109] on link "Готові інтеграції" at bounding box center [186, 109] width 32 height 6
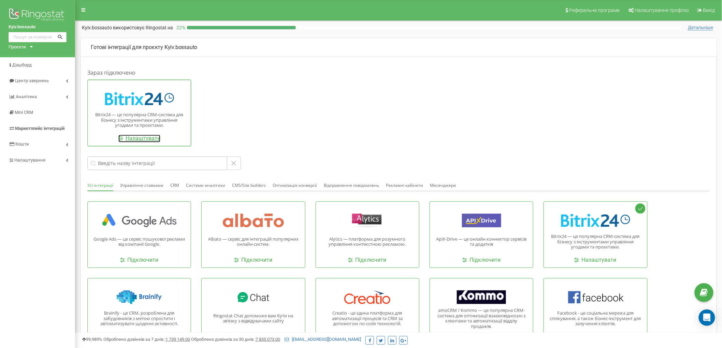
click at [142, 137] on link "Налаштувати" at bounding box center [139, 139] width 42 height 8
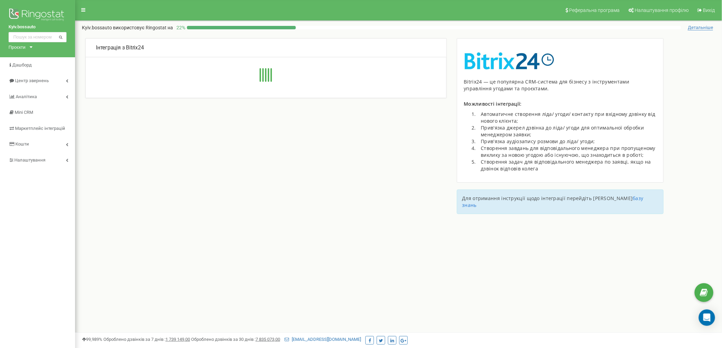
type input "[URL][DOMAIN_NAME]"
type input "975"
type input "kkwr6b1c3f806utq"
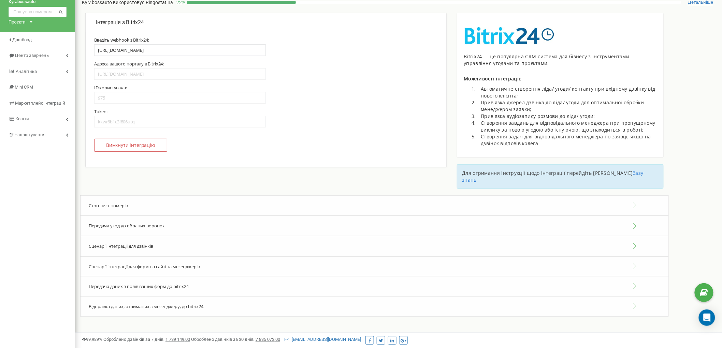
scroll to position [61, 0]
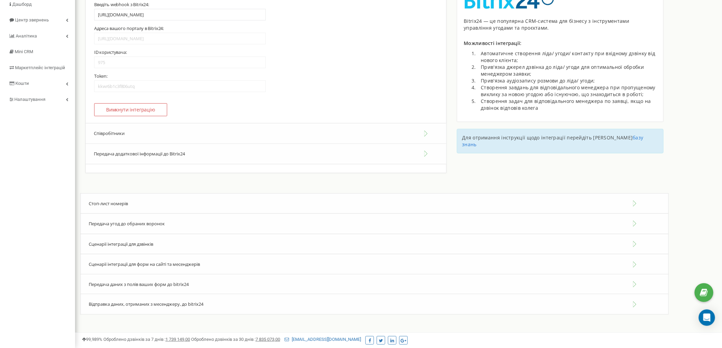
click at [123, 154] on button "Передача додаткової інформації до Bitrix24" at bounding box center [266, 154] width 361 height 20
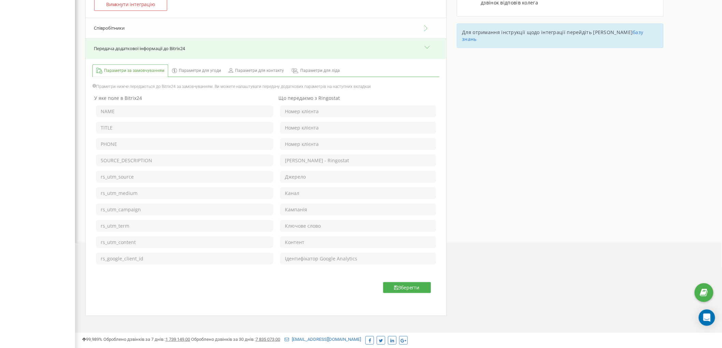
scroll to position [175, 0]
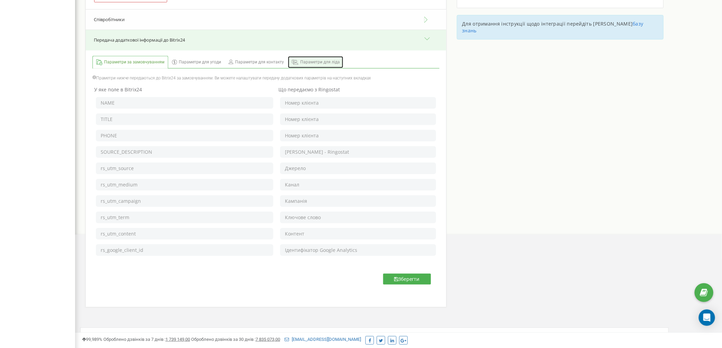
click at [329, 61] on span "Параметри для ліда" at bounding box center [320, 62] width 40 height 6
